Goal: Check status

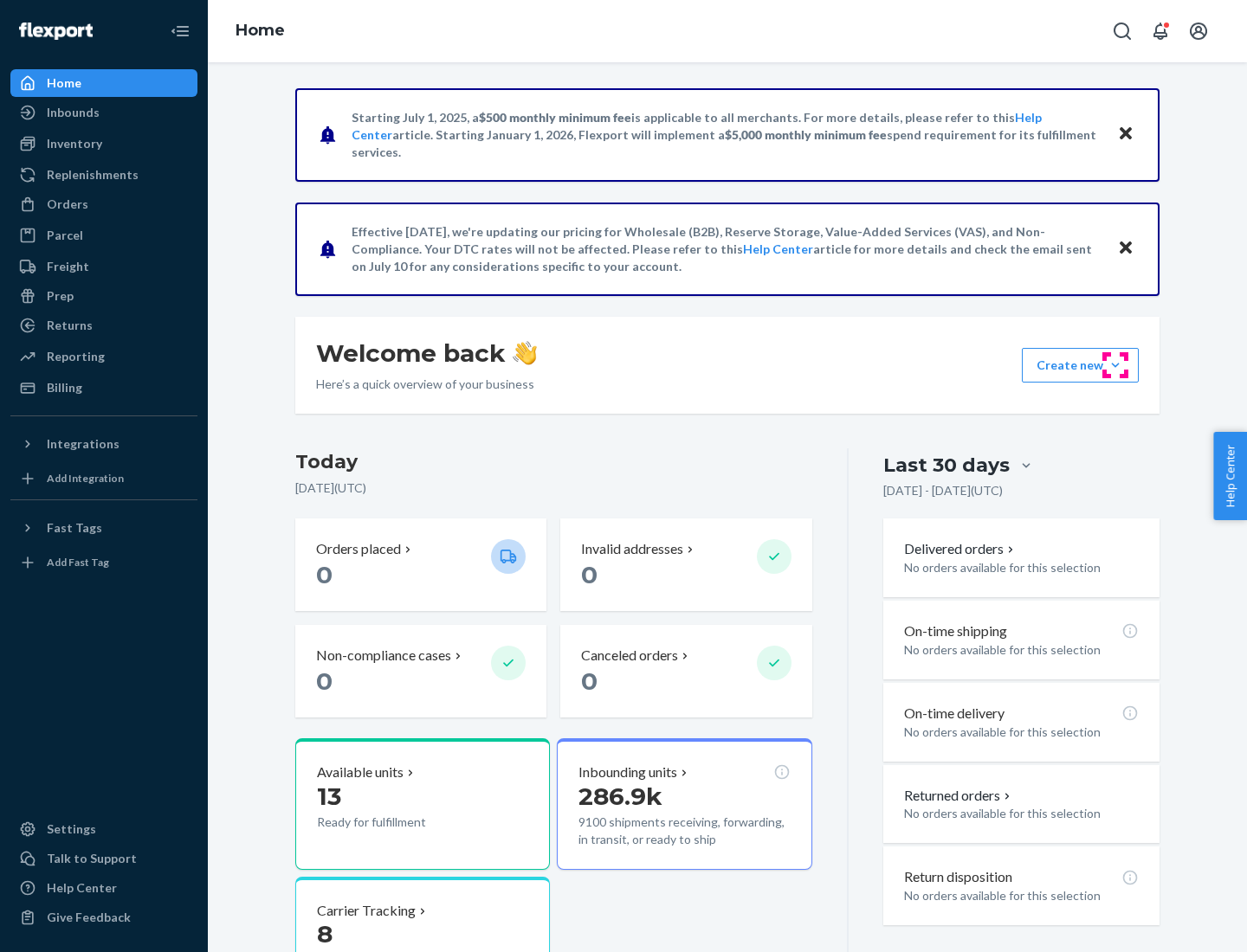
click at [1116, 365] on button "Create new Create new inbound Create new order Create new product" at bounding box center [1080, 365] width 117 height 35
click at [72, 113] on div "Inbounds" at bounding box center [73, 112] width 53 height 17
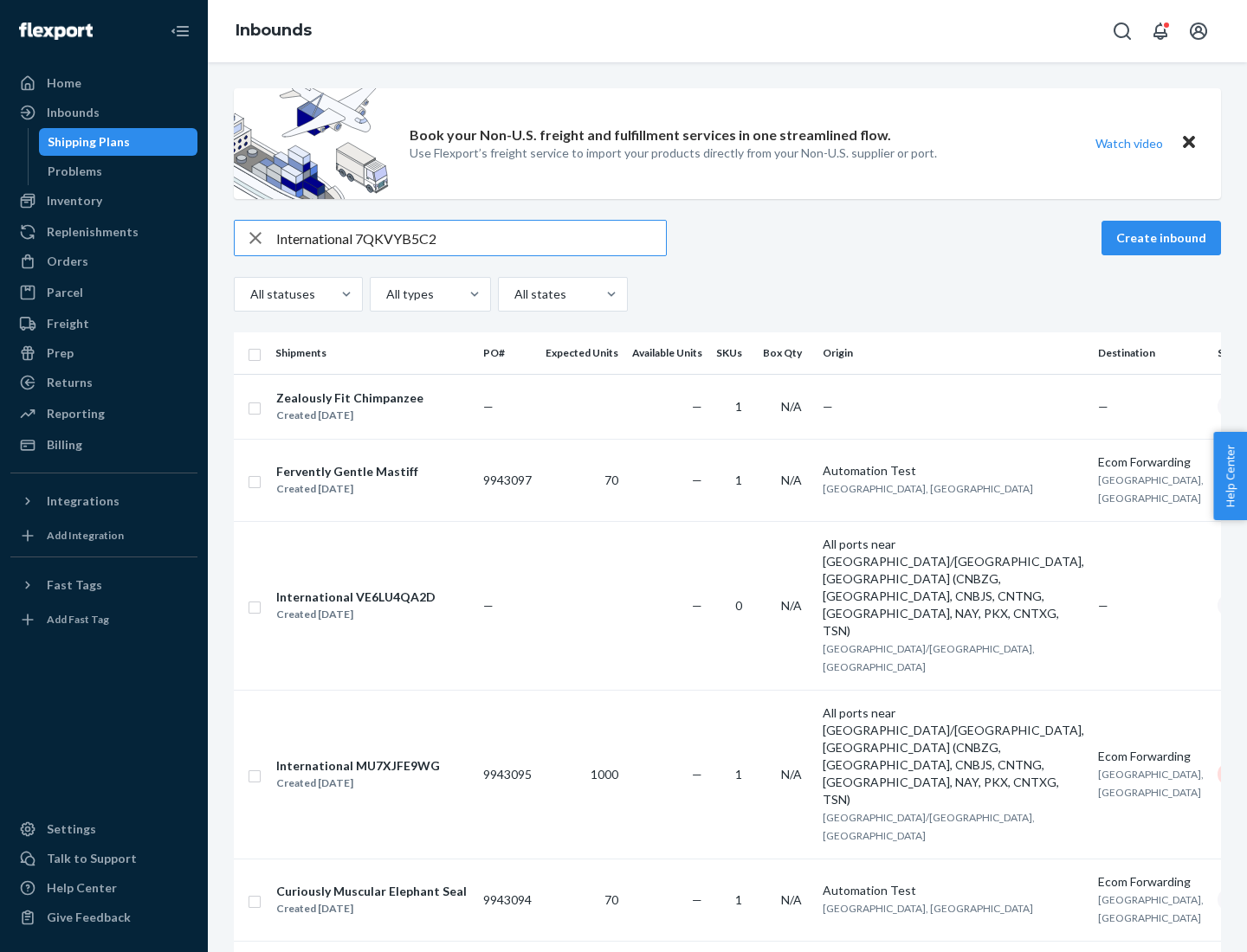
type input "International 7QKVYB5C29"
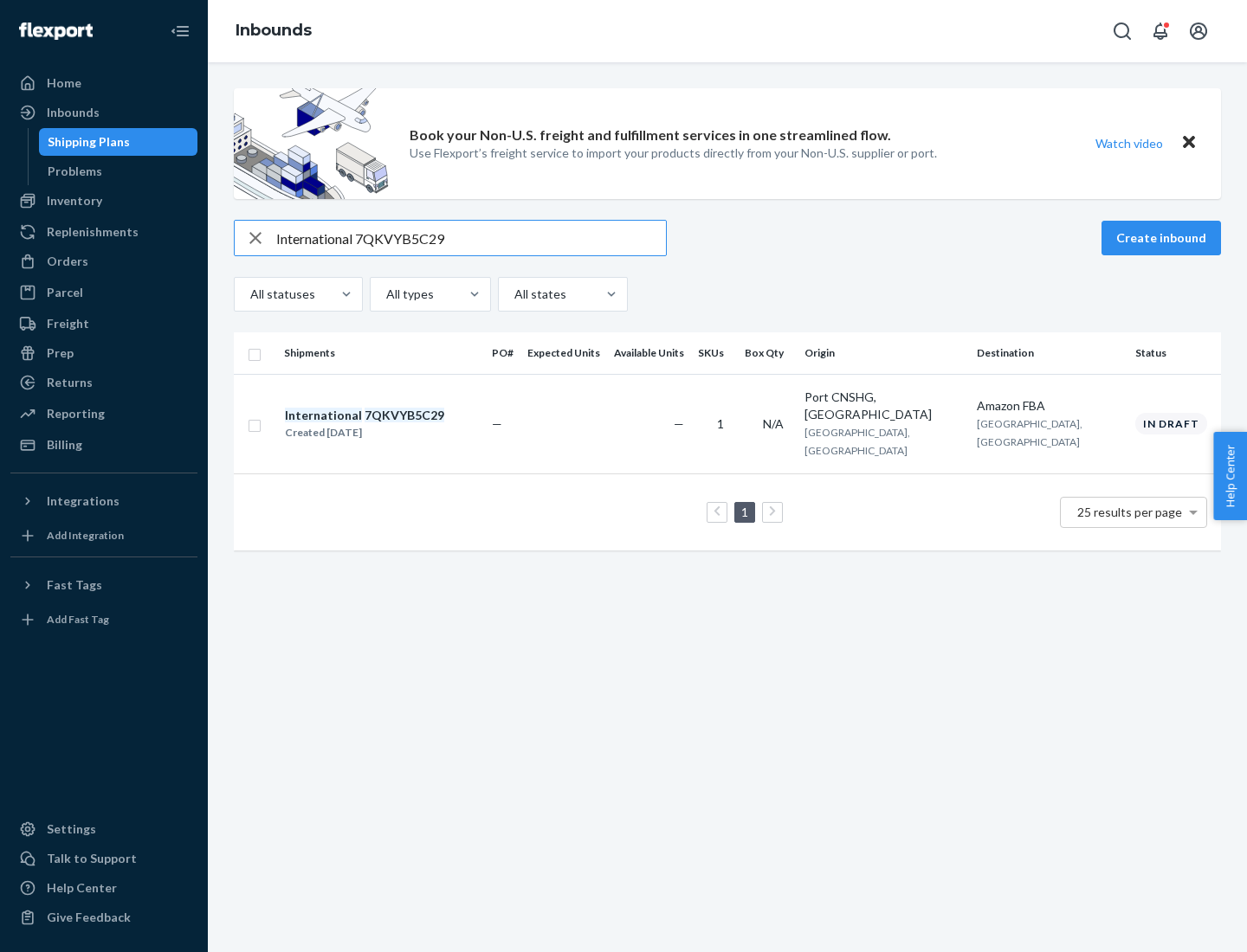
click at [394, 424] on div "Created [DATE]" at bounding box center [364, 432] width 160 height 17
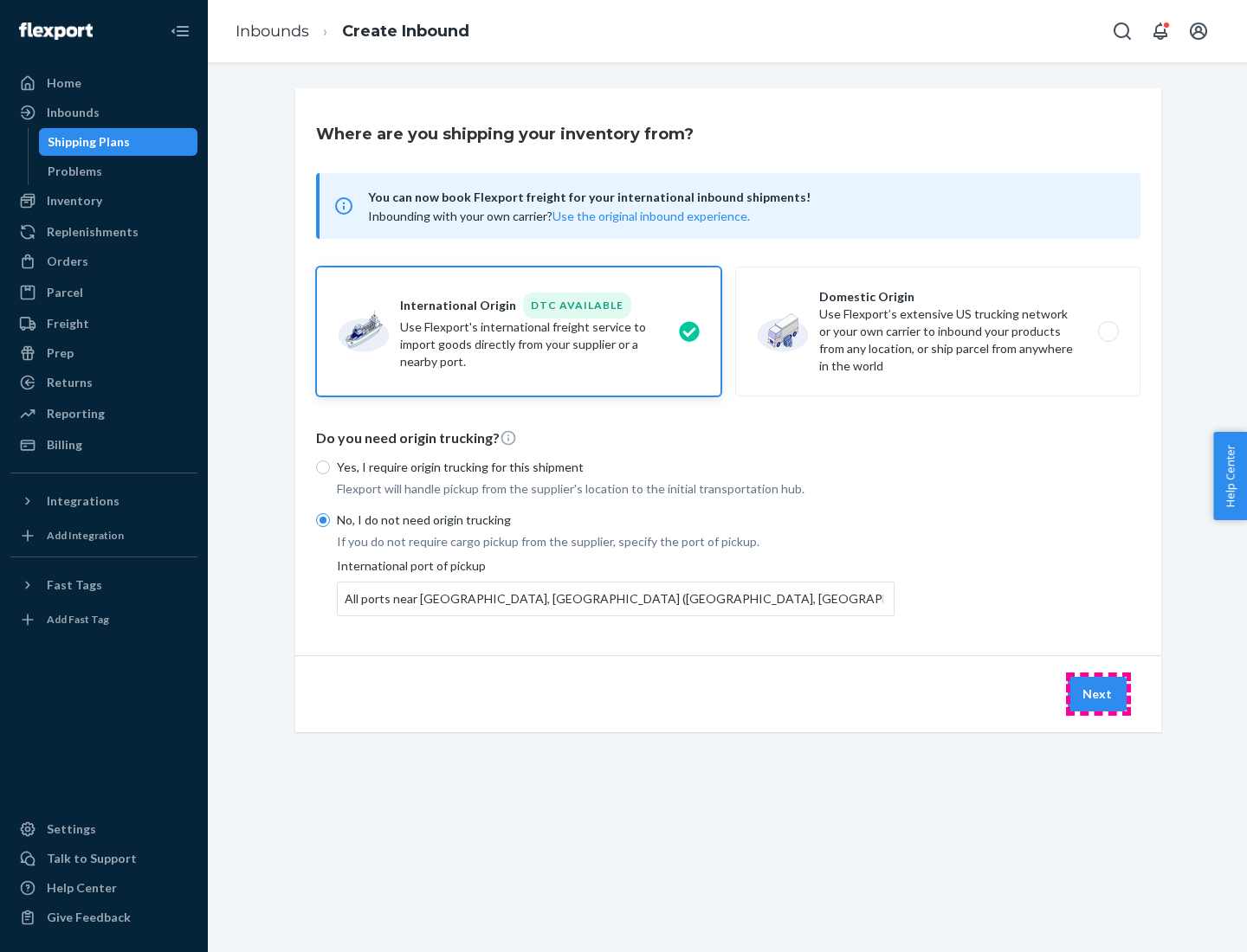
click at [1098, 694] on button "Next" at bounding box center [1097, 695] width 59 height 35
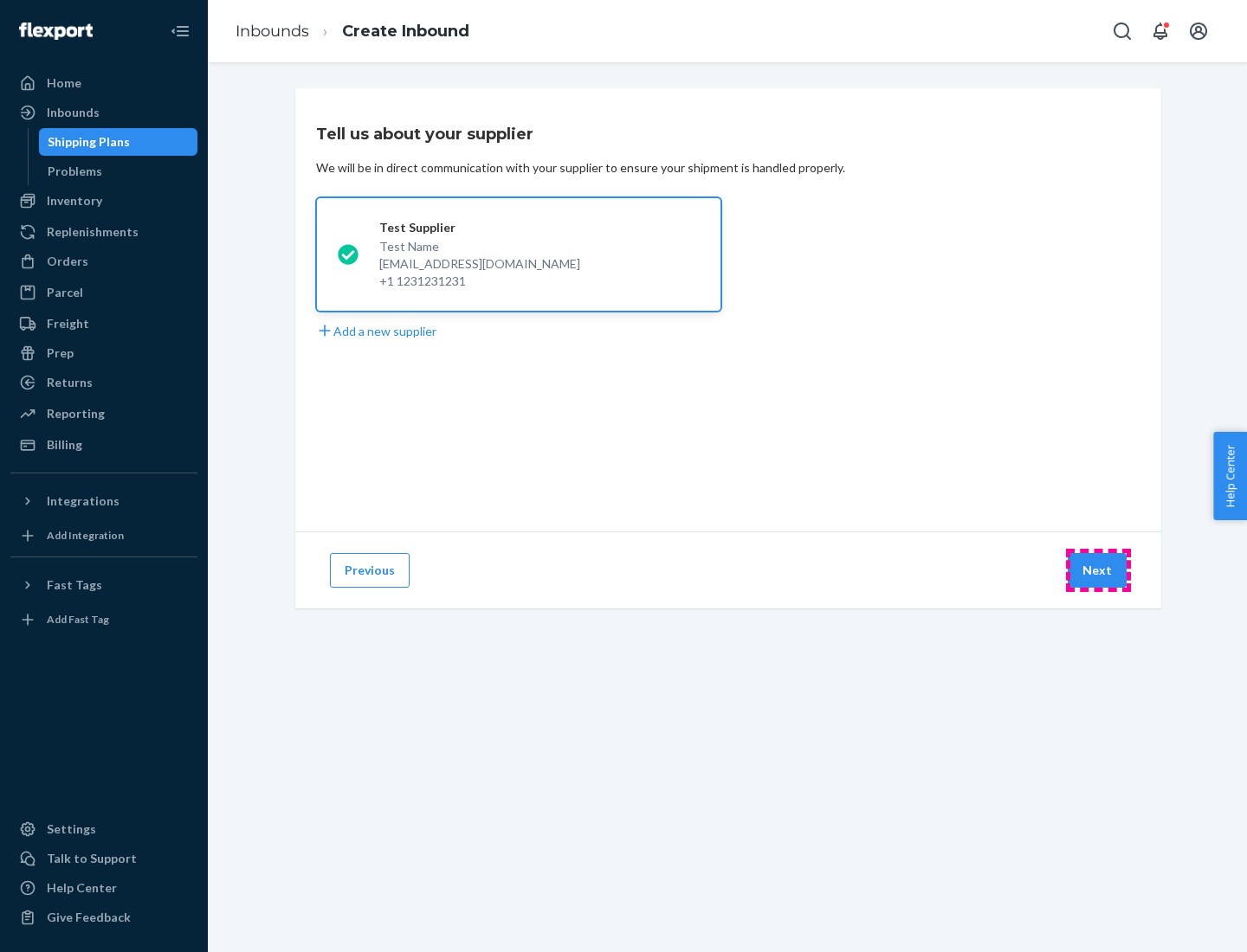
click at [1098, 571] on button "Next" at bounding box center [1097, 570] width 59 height 35
